Goal: Task Accomplishment & Management: Manage account settings

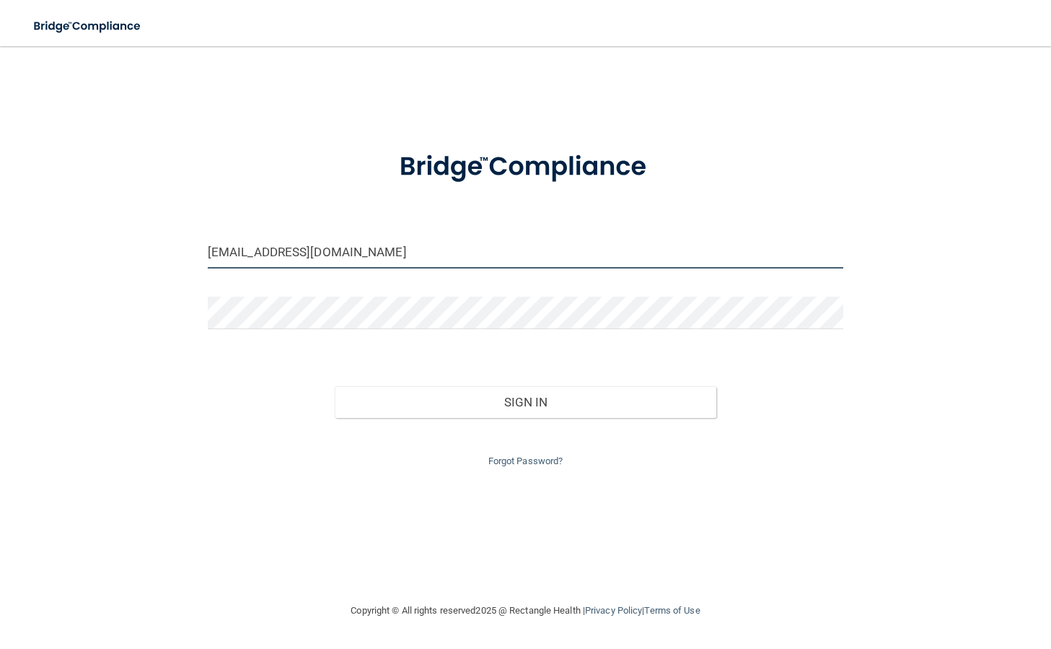
drag, startPoint x: 341, startPoint y: 256, endPoint x: 77, endPoint y: 286, distance: 265.0
click at [77, 286] on div "[EMAIL_ADDRESS][DOMAIN_NAME] Invalid email/password. You don't have permission …" at bounding box center [526, 324] width 994 height 527
drag, startPoint x: 368, startPoint y: 253, endPoint x: 114, endPoint y: 248, distance: 254.1
click at [114, 248] on div "[EMAIL_ADDRESS][DOMAIN_NAME] Invalid email/password. You don't have permission …" at bounding box center [526, 324] width 994 height 527
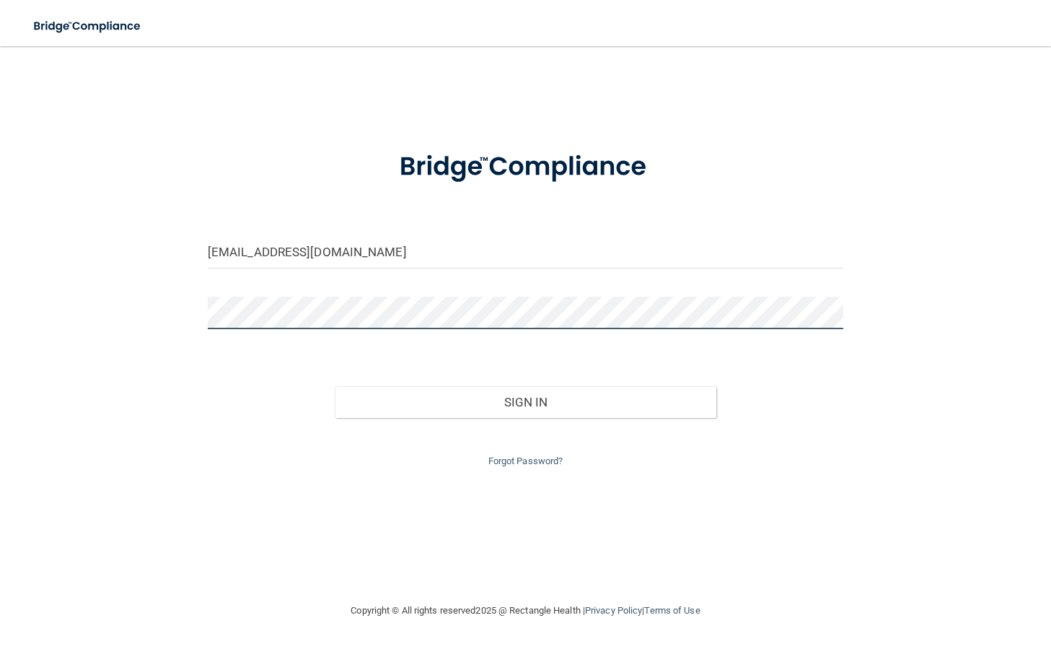
click at [123, 314] on div "[EMAIL_ADDRESS][DOMAIN_NAME] Invalid email/password. You don't have permission …" at bounding box center [526, 324] width 994 height 527
click at [335, 386] on button "Sign In" at bounding box center [526, 402] width 382 height 32
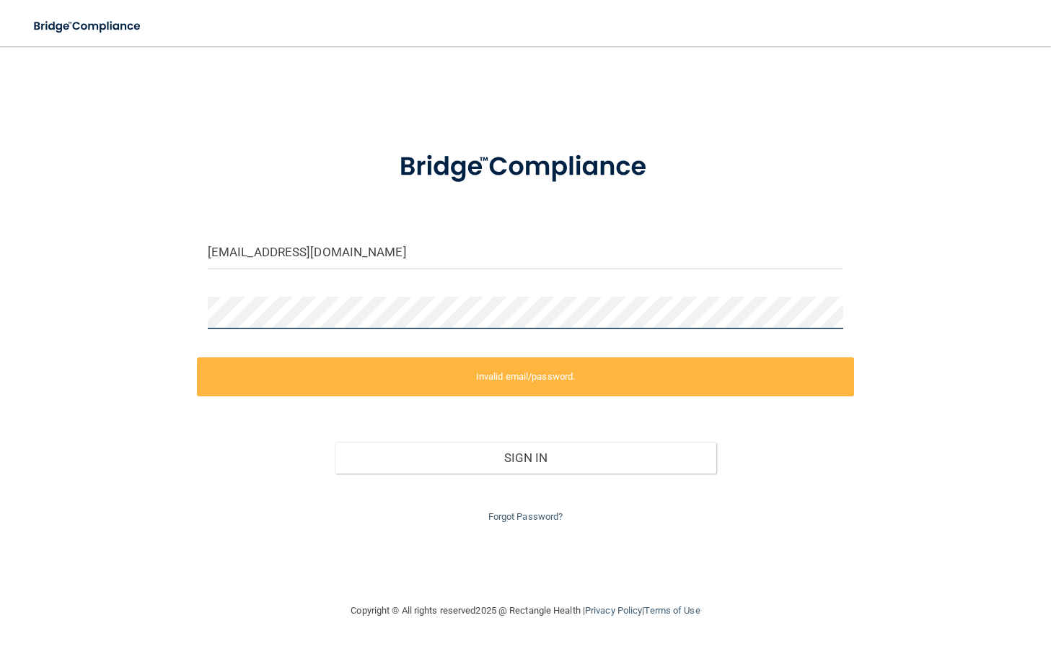
click at [92, 342] on div "[EMAIL_ADDRESS][DOMAIN_NAME] Invalid email/password. You don't have permission …" at bounding box center [526, 324] width 994 height 527
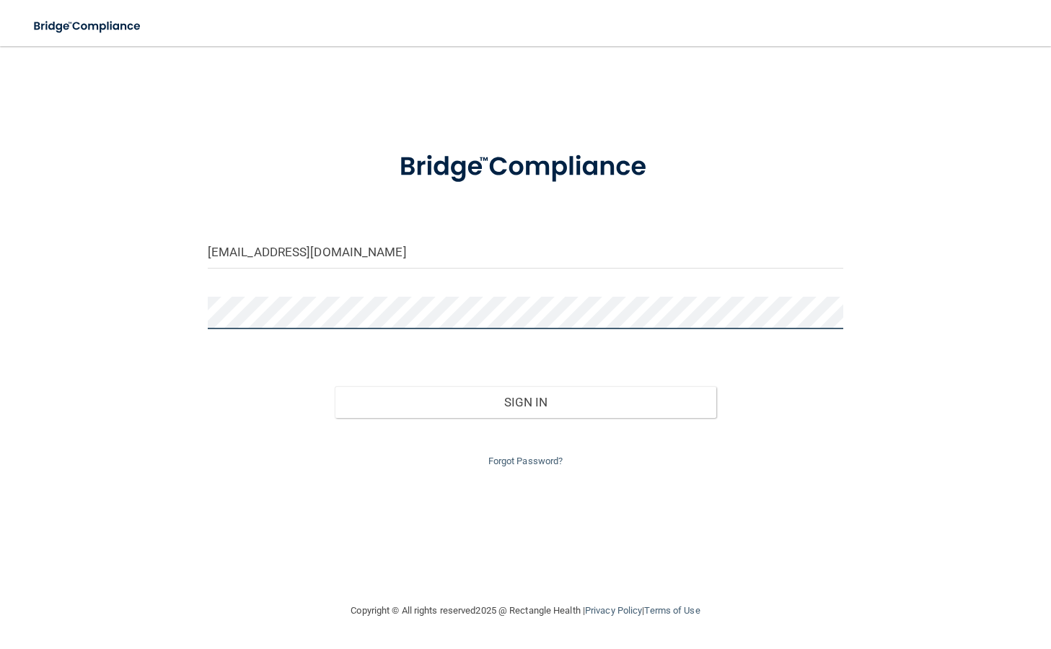
click at [335, 386] on button "Sign In" at bounding box center [526, 402] width 382 height 32
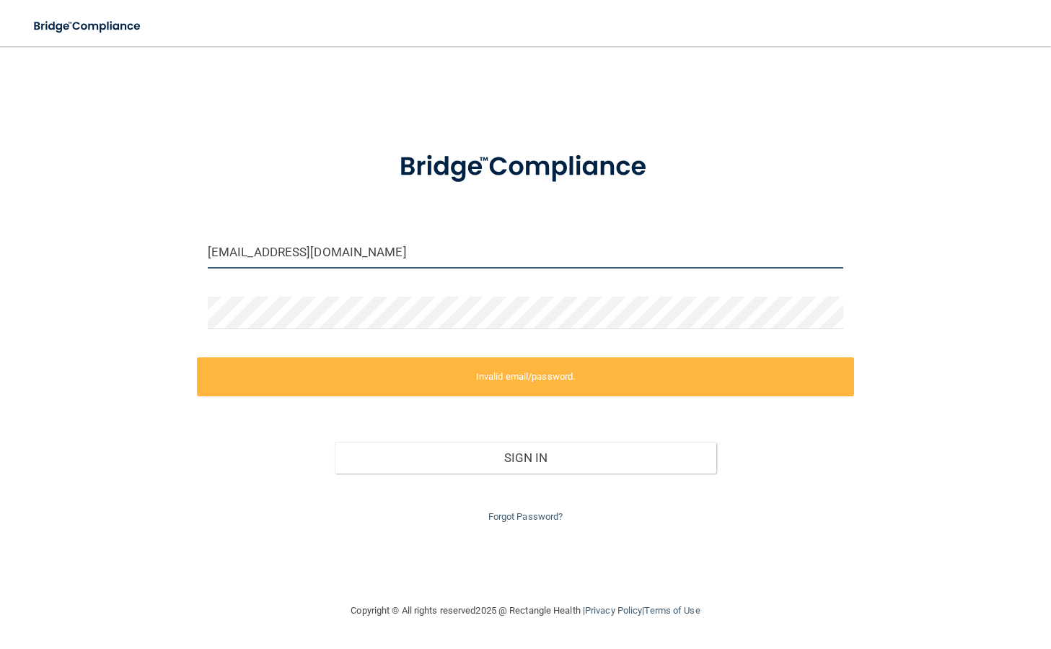
drag, startPoint x: 369, startPoint y: 254, endPoint x: 279, endPoint y: 263, distance: 89.9
click at [279, 263] on input "[EMAIL_ADDRESS][DOMAIN_NAME]" at bounding box center [526, 252] width 636 height 32
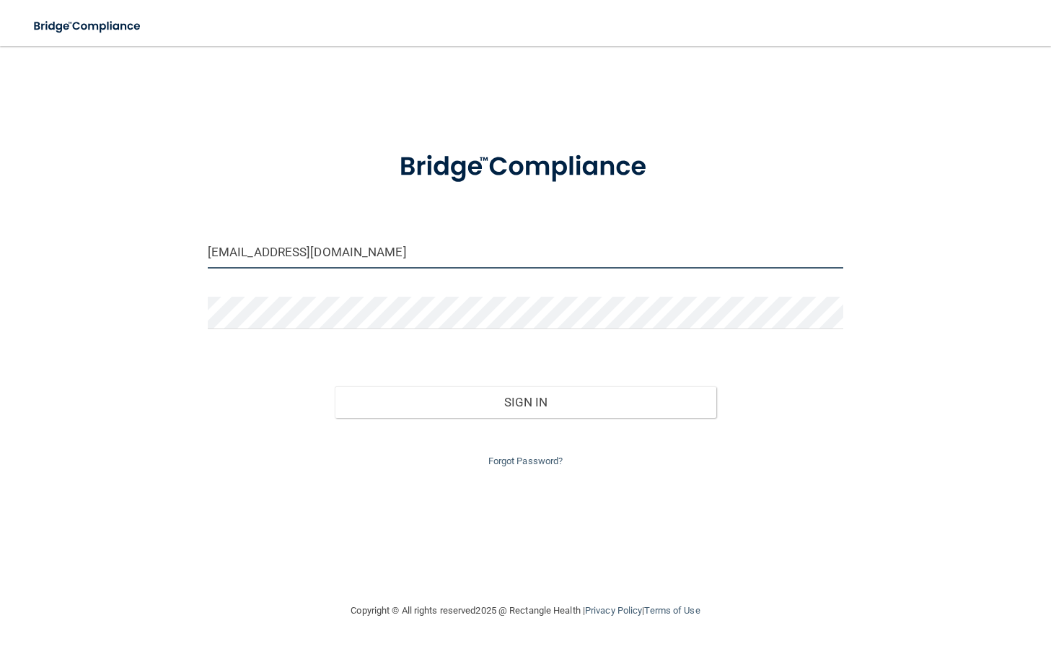
click at [268, 253] on input "[EMAIL_ADDRESS][DOMAIN_NAME]" at bounding box center [526, 252] width 636 height 32
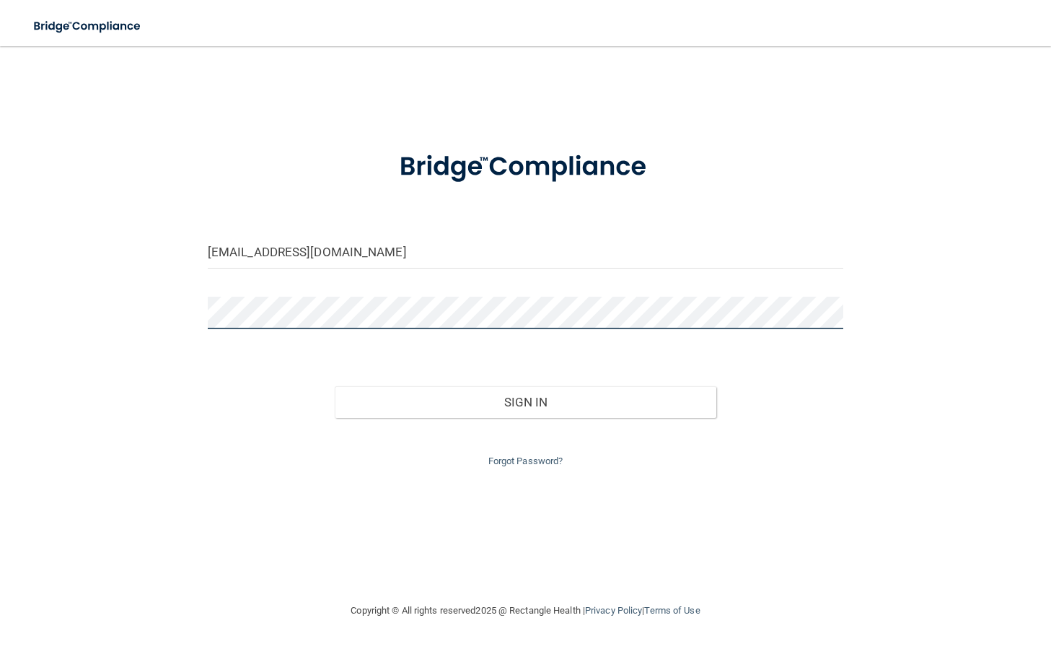
click at [33, 347] on div "[EMAIL_ADDRESS][DOMAIN_NAME] Invalid email/password. You don't have permission …" at bounding box center [526, 324] width 994 height 527
click at [335, 386] on button "Sign In" at bounding box center [526, 402] width 382 height 32
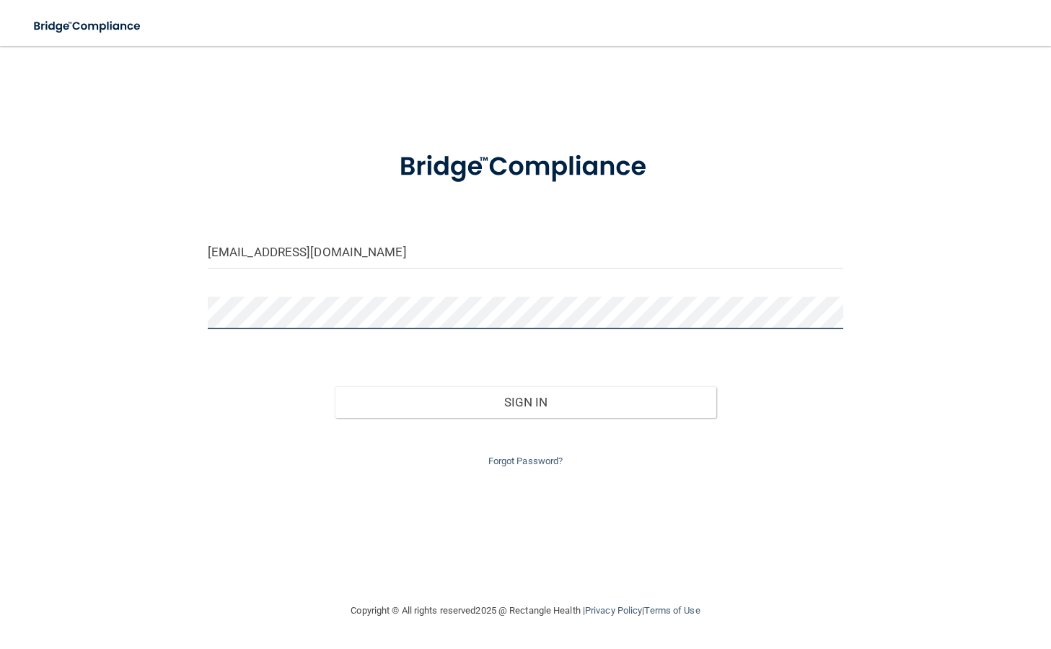
click at [335, 386] on button "Sign In" at bounding box center [526, 402] width 382 height 32
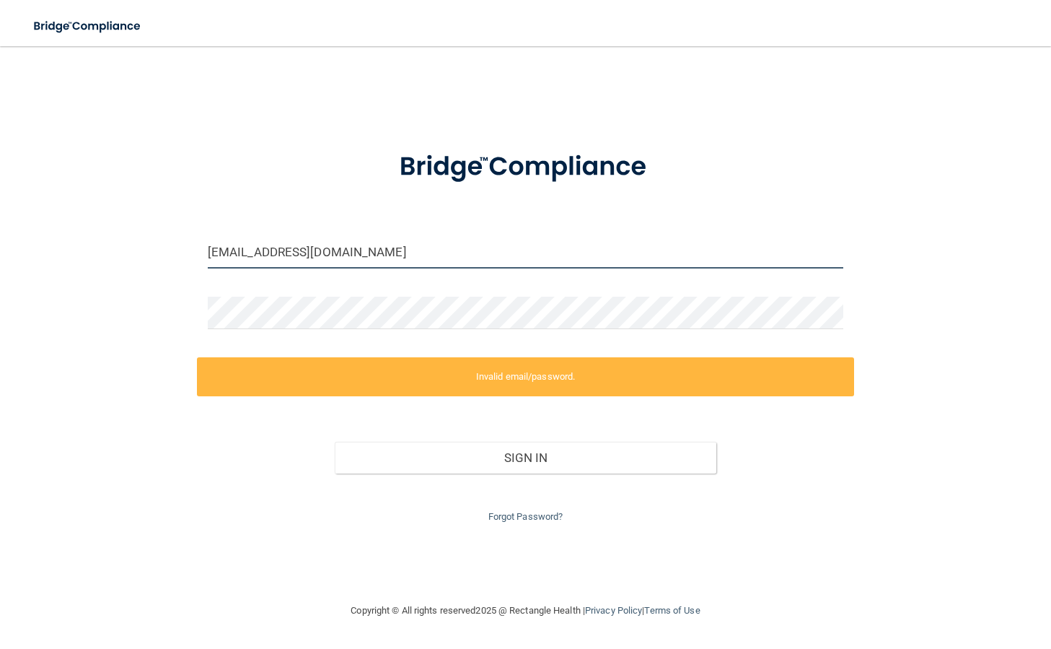
click at [229, 254] on input "[EMAIL_ADDRESS][DOMAIN_NAME]" at bounding box center [526, 252] width 636 height 32
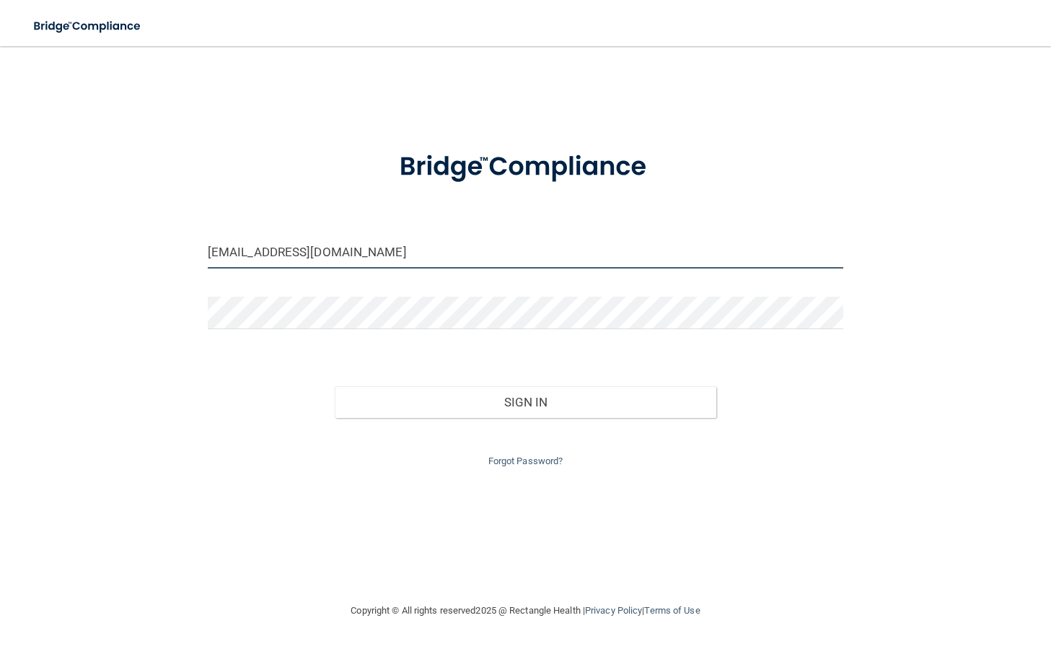
type input "[EMAIL_ADDRESS][DOMAIN_NAME]"
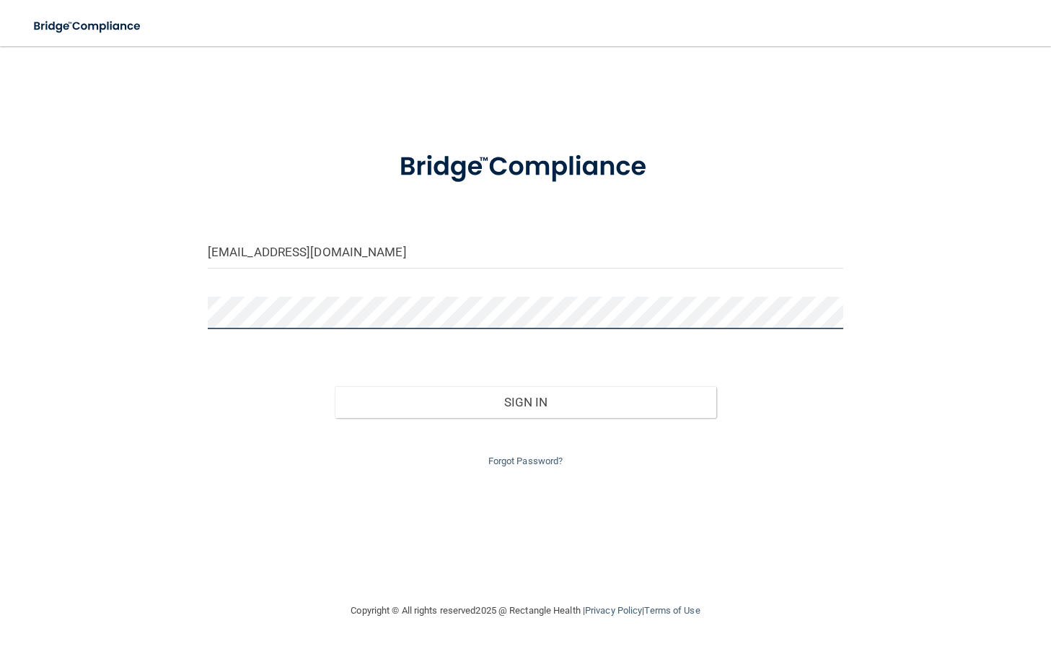
click at [113, 310] on div "[EMAIL_ADDRESS][DOMAIN_NAME] Invalid email/password. You don't have permission …" at bounding box center [526, 324] width 994 height 527
click at [335, 386] on button "Sign In" at bounding box center [526, 402] width 382 height 32
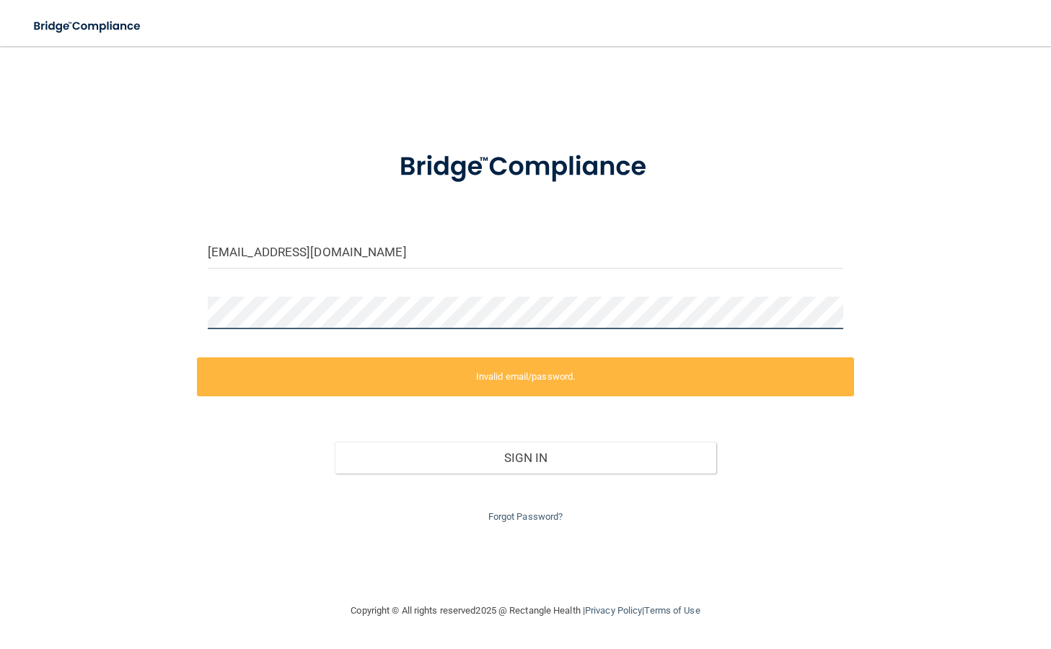
click at [91, 298] on div "[EMAIL_ADDRESS][DOMAIN_NAME] Invalid email/password. You don't have permission …" at bounding box center [526, 324] width 994 height 527
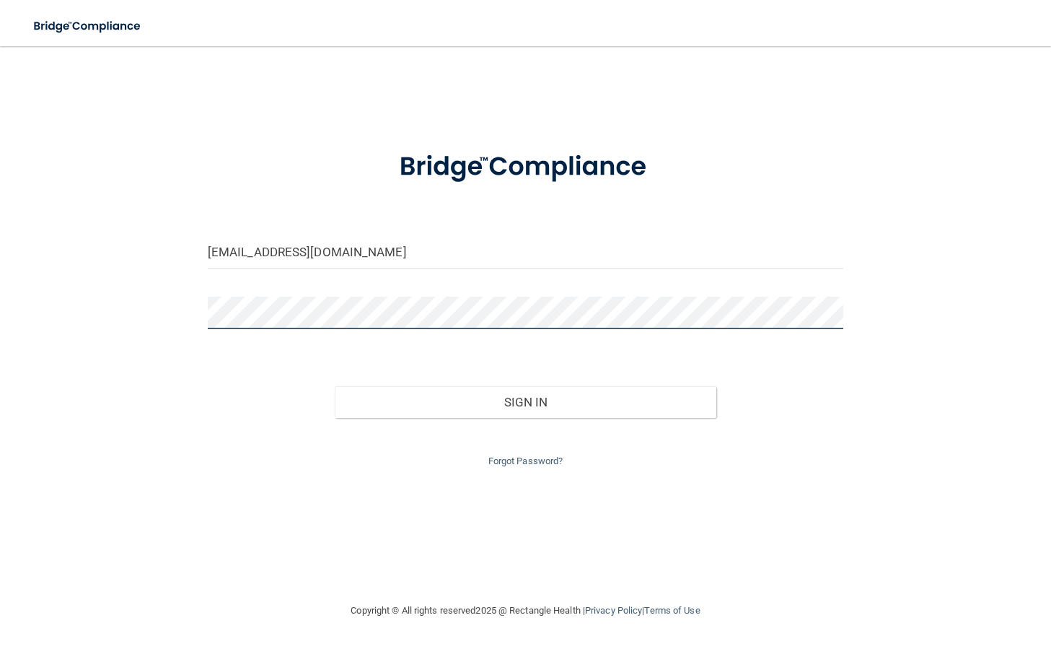
click at [335, 386] on button "Sign In" at bounding box center [526, 402] width 382 height 32
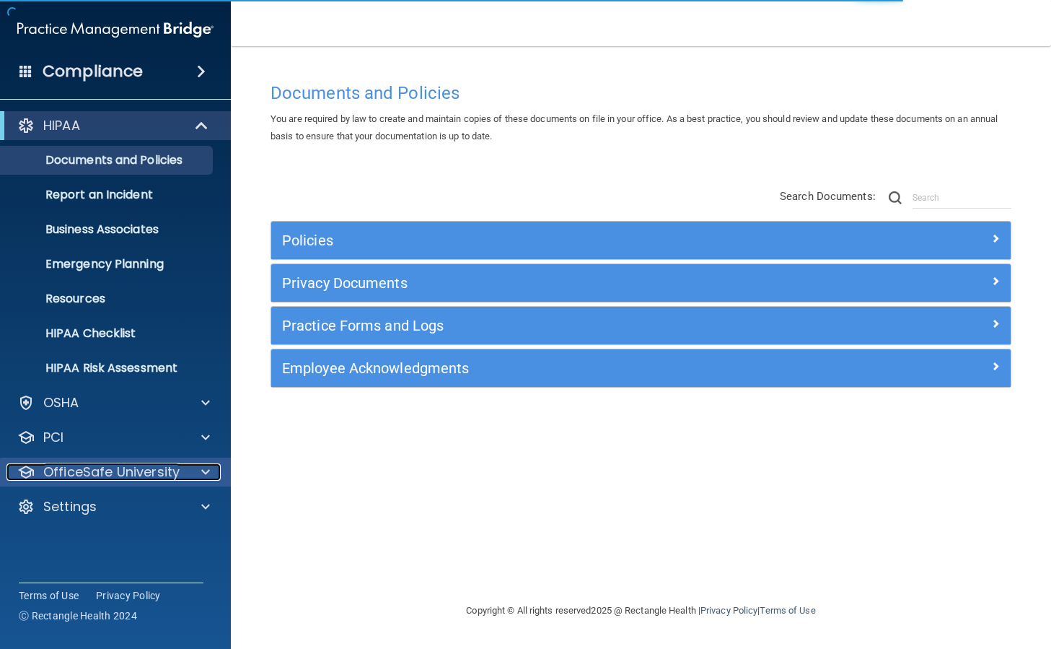
click at [196, 472] on div at bounding box center [203, 471] width 36 height 17
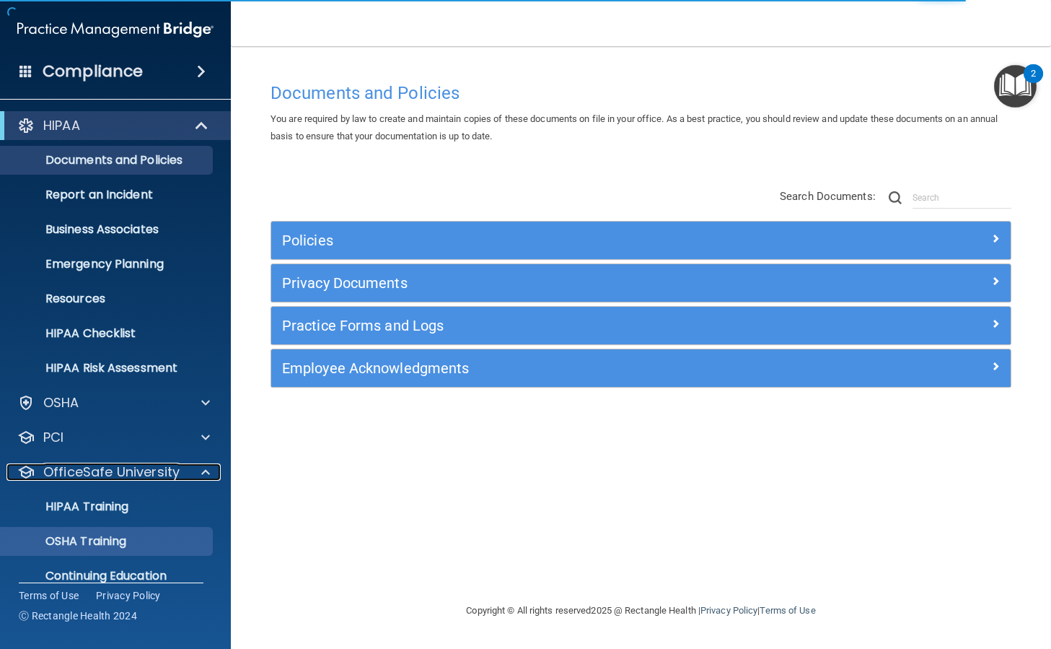
scroll to position [54, 0]
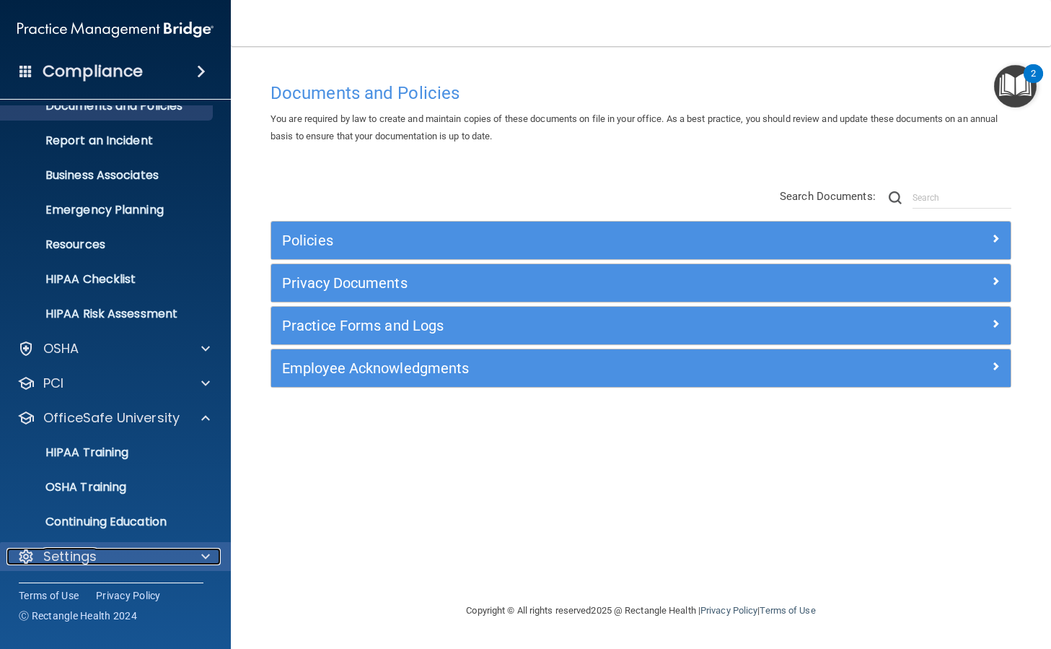
click at [201, 554] on div at bounding box center [203, 556] width 36 height 17
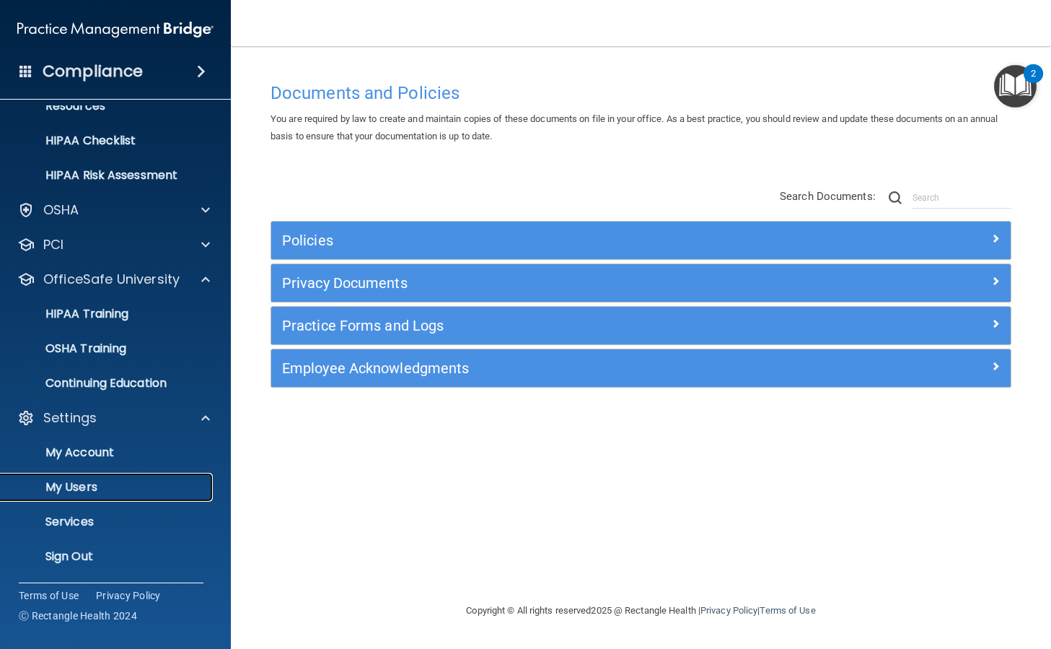
click at [109, 486] on p "My Users" at bounding box center [107, 487] width 197 height 14
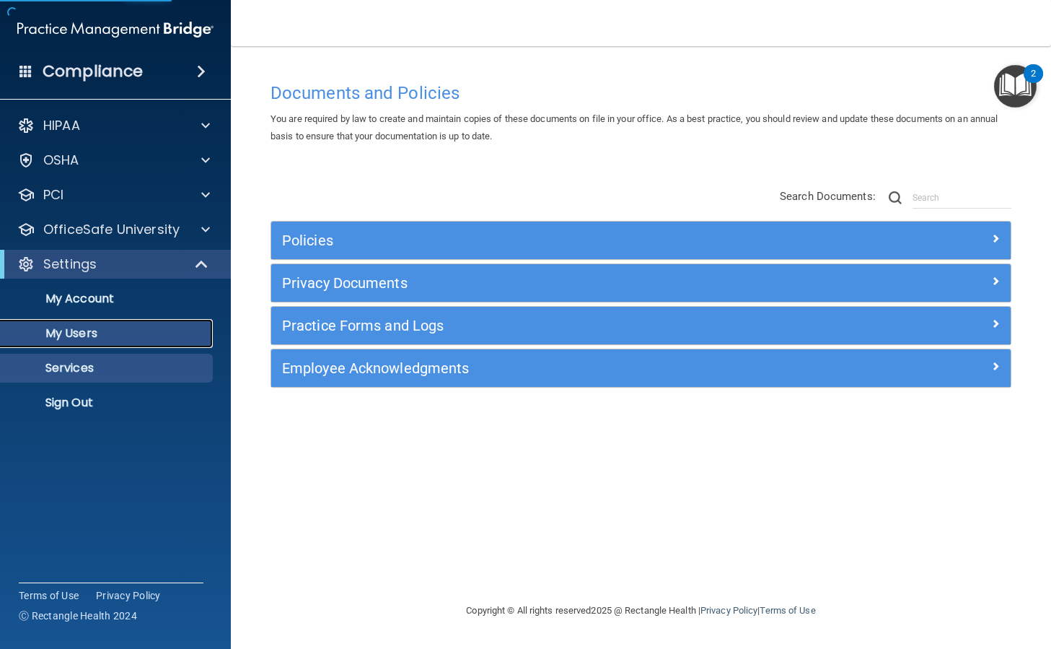
select select "20"
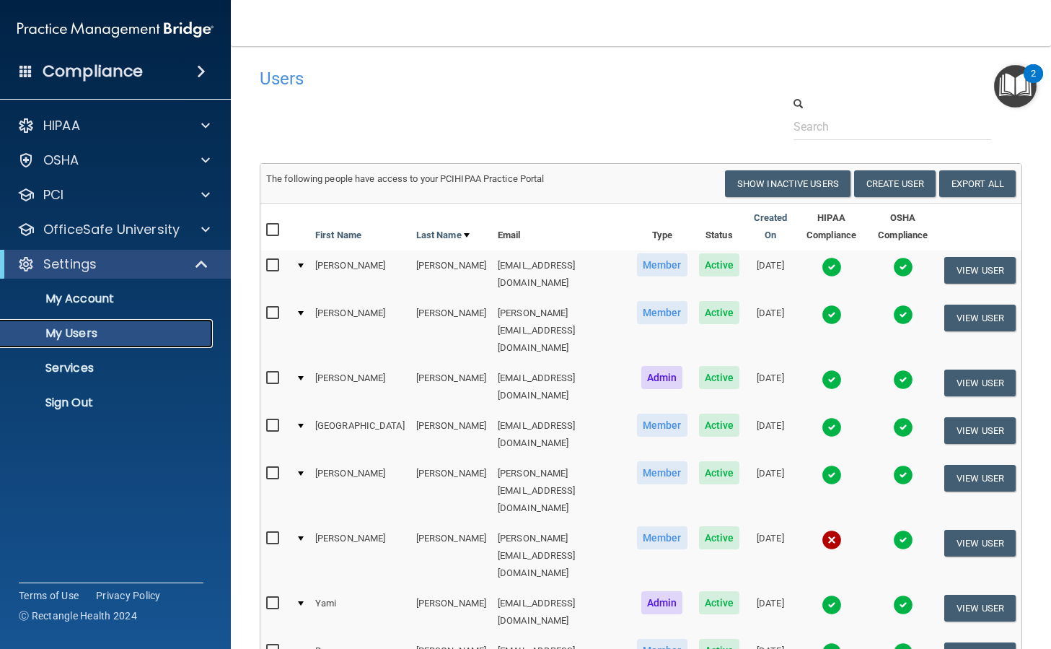
scroll to position [72, 0]
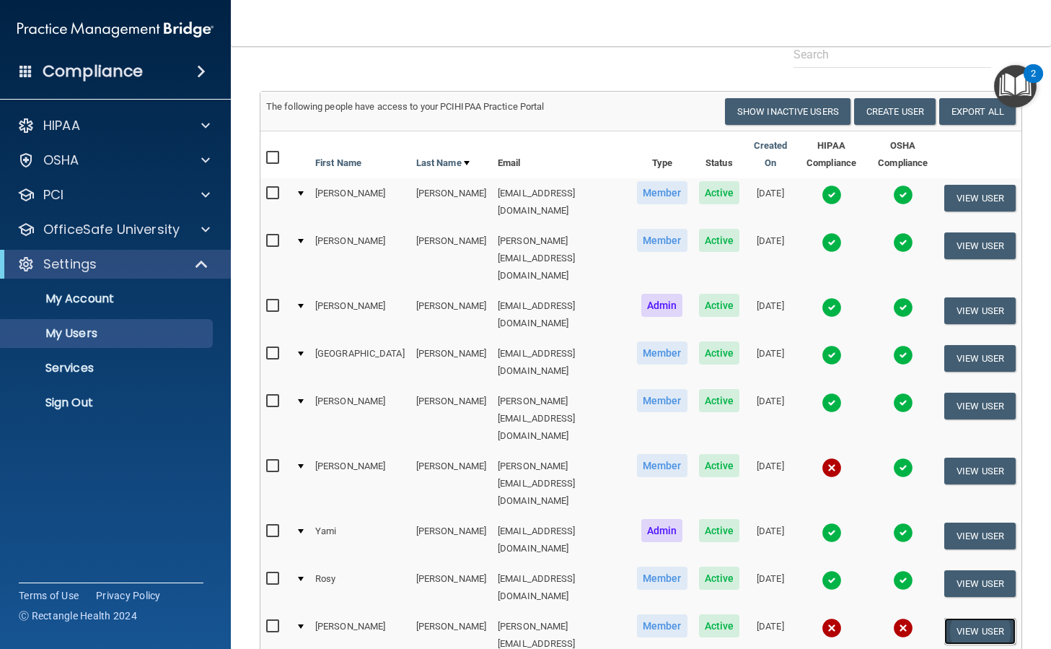
click at [960, 618] on button "View User" at bounding box center [980, 631] width 71 height 27
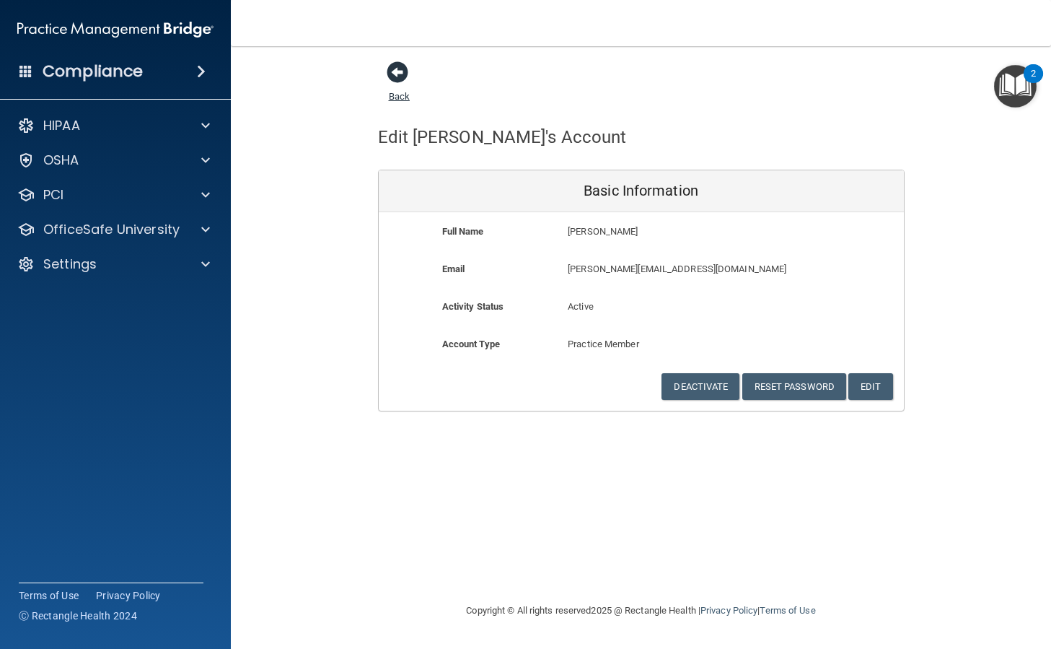
click at [395, 69] on span at bounding box center [398, 72] width 22 height 22
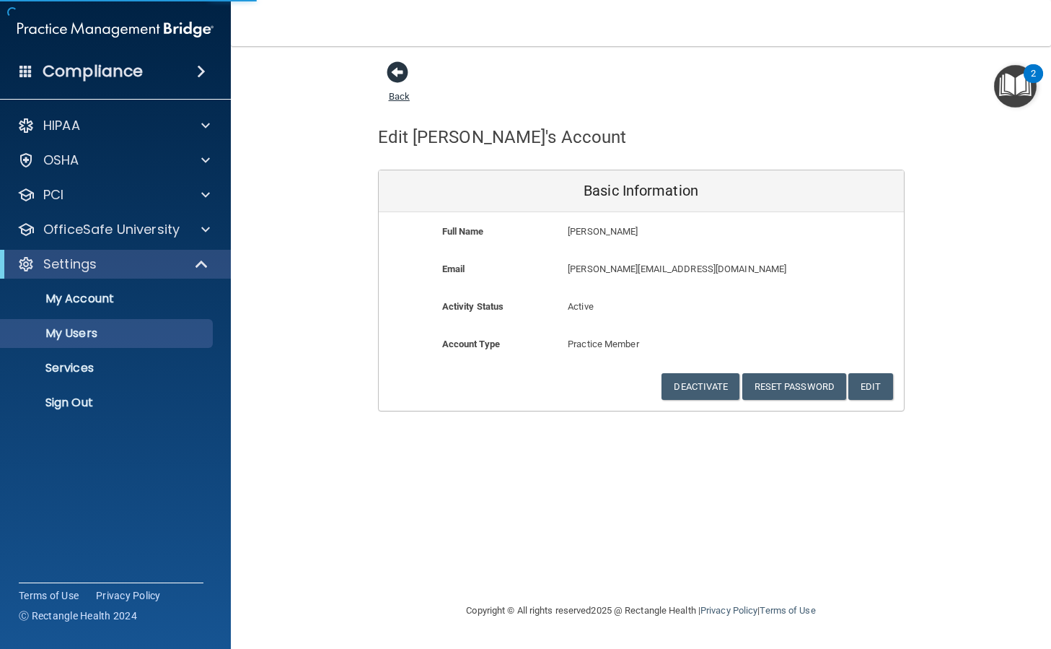
select select "20"
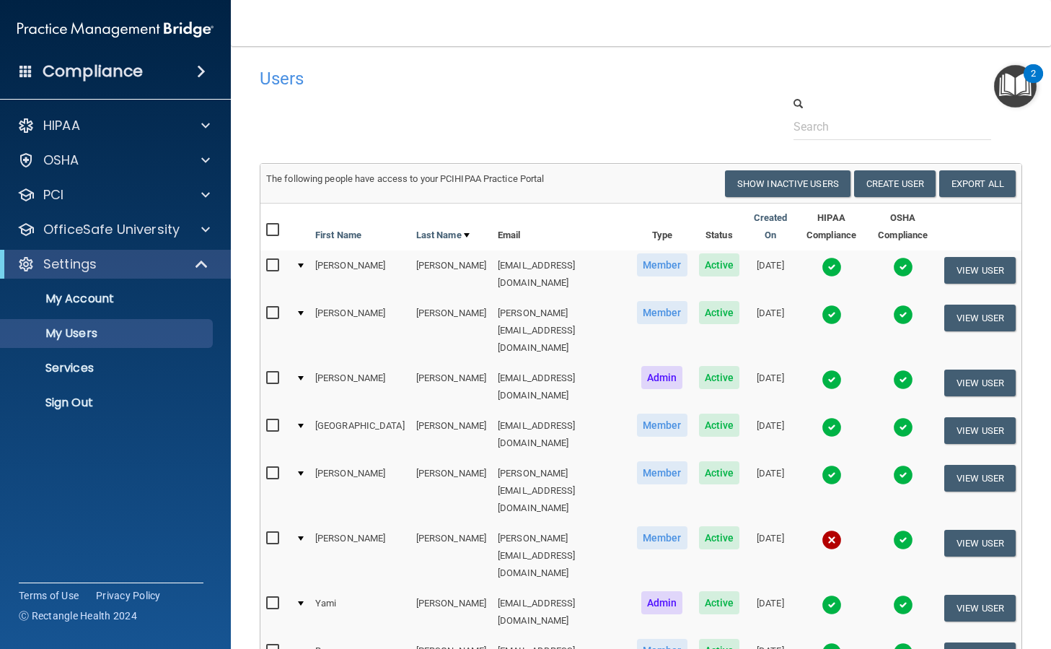
click at [1019, 86] on img "Open Resource Center, 2 new notifications" at bounding box center [1015, 86] width 43 height 43
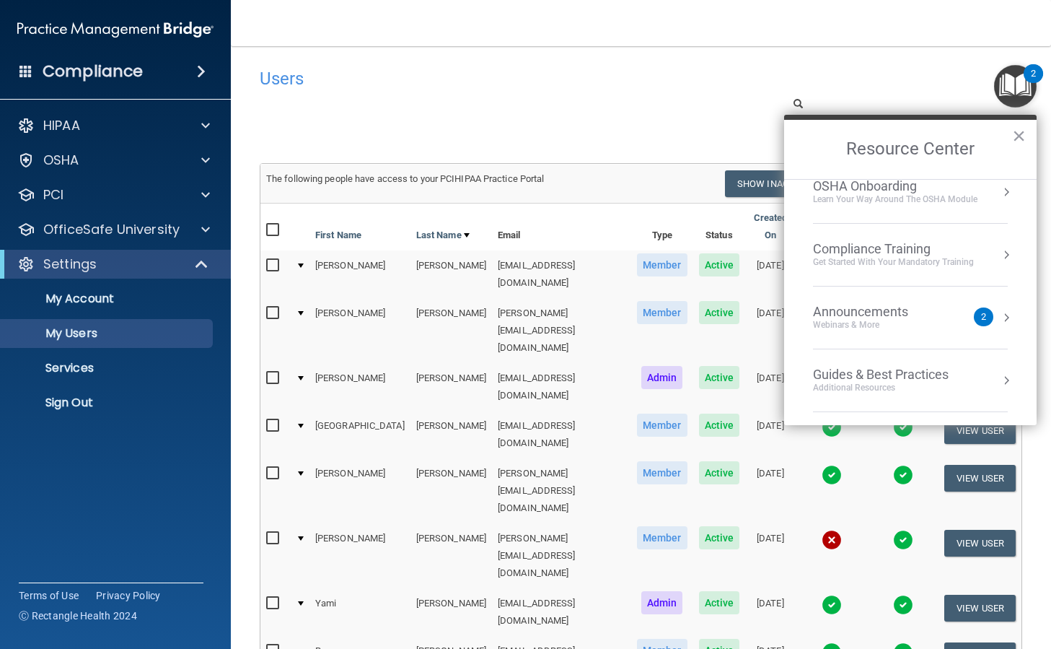
scroll to position [206, 0]
click at [794, 101] on span at bounding box center [798, 103] width 9 height 9
click at [794, 102] on span at bounding box center [798, 103] width 9 height 9
